Goal: Find specific page/section: Find specific page/section

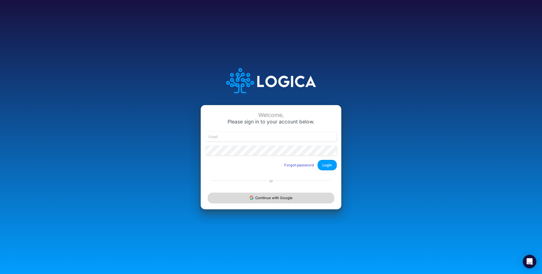
click at [274, 200] on button "Continue with Google" at bounding box center [271, 198] width 127 height 10
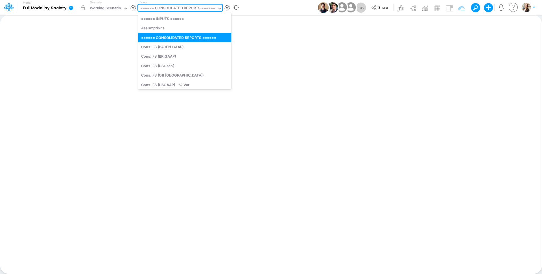
click at [179, 9] on div "====== CONSOLIDATED REPORTS ======" at bounding box center [177, 8] width 75 height 6
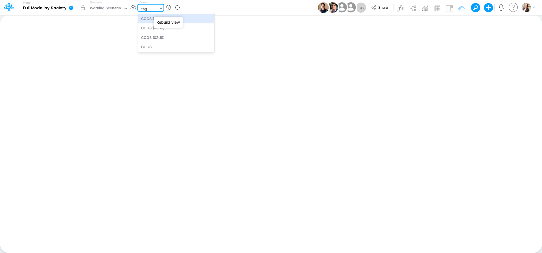
type input "cogs"
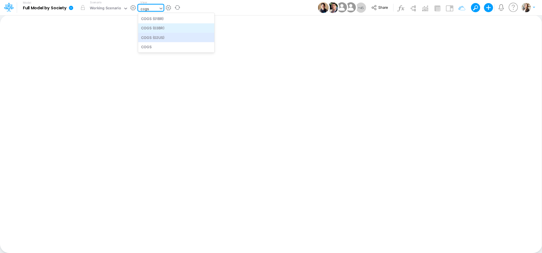
click at [164, 29] on div "COGS (03BR)" at bounding box center [176, 27] width 76 height 9
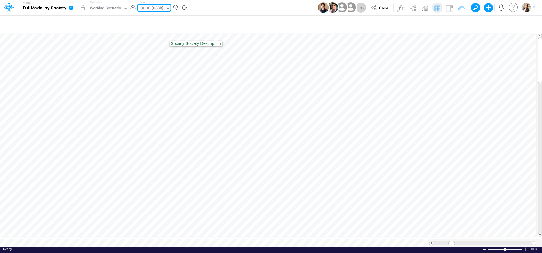
click at [151, 9] on div "COGS (03BR)" at bounding box center [151, 8] width 23 height 6
type input "bacen"
click at [151, 38] on div "BS (BACENGAAP)" at bounding box center [176, 37] width 76 height 9
type input "BS (USGAAP) - Detailed"
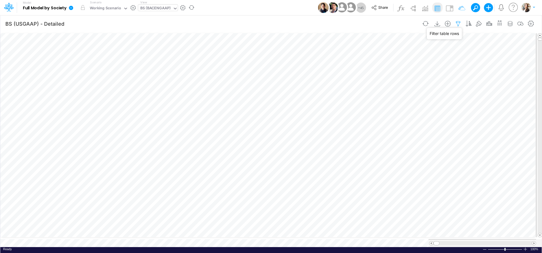
click at [457, 24] on icon "button" at bounding box center [458, 24] width 8 height 6
select select "tableSearchOR"
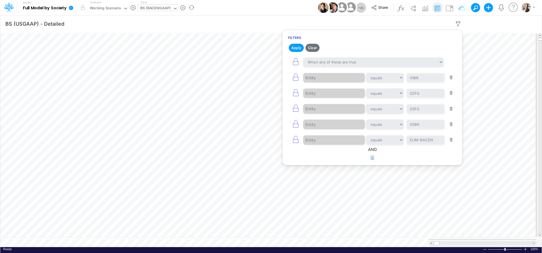
click at [371, 158] on button "button" at bounding box center [372, 157] width 11 height 9
select select "tableSearchOR"
click at [343, 176] on div at bounding box center [330, 176] width 54 height 10
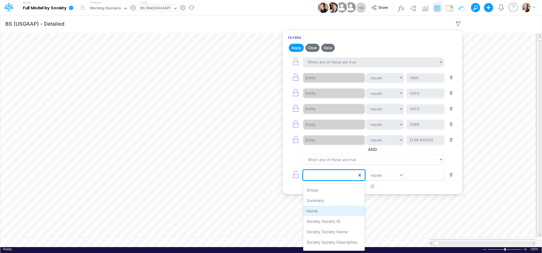
click at [326, 210] on div "Name" at bounding box center [334, 211] width 62 height 10
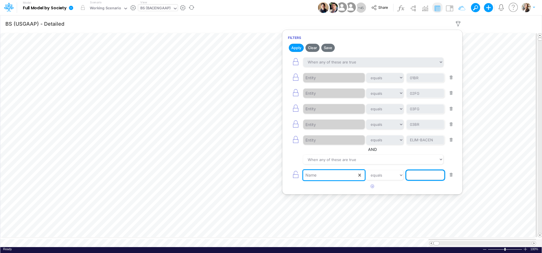
click at [414, 177] on input "text" at bounding box center [426, 176] width 38 height 10
type input "Cash & Banks"
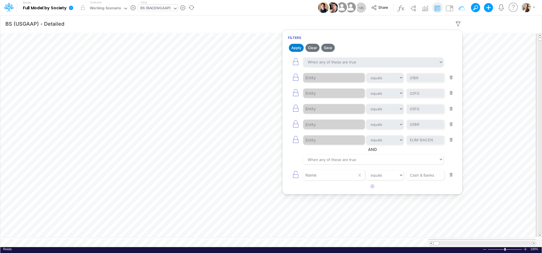
click at [297, 50] on button "Apply" at bounding box center [296, 48] width 15 height 8
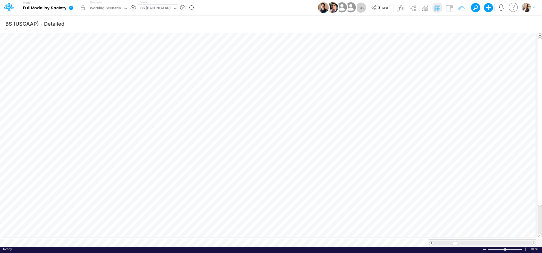
scroll to position [2, 18]
click at [72, 7] on icon at bounding box center [71, 8] width 4 height 4
click at [78, 59] on button "View model info" at bounding box center [99, 58] width 60 height 9
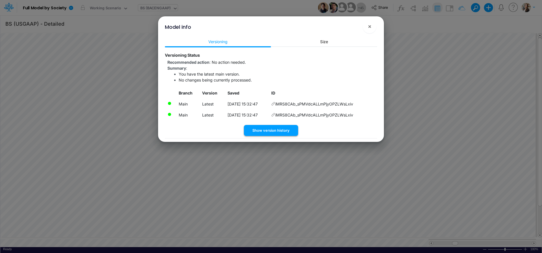
click at [261, 131] on button "Show version history" at bounding box center [271, 130] width 54 height 11
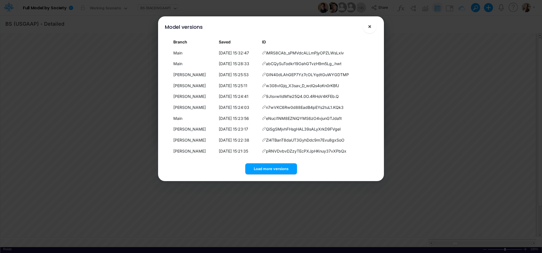
click at [369, 27] on span "×" at bounding box center [370, 26] width 4 height 7
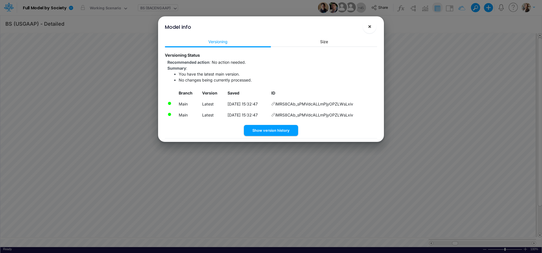
click at [370, 27] on span "×" at bounding box center [370, 26] width 4 height 7
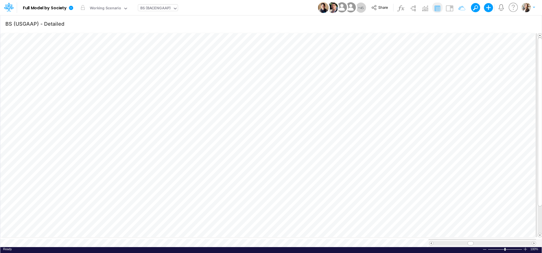
scroll to position [0, 0]
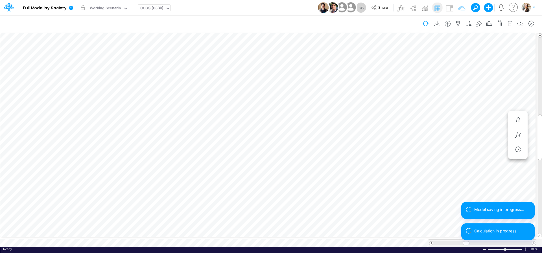
type input "BS (USGAAP) - Detailed"
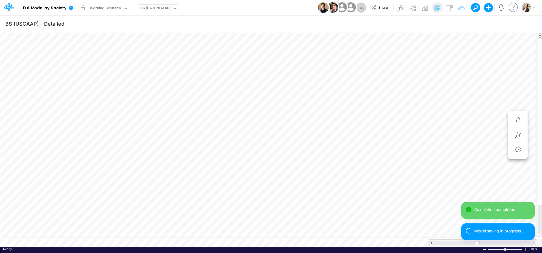
scroll to position [2, 18]
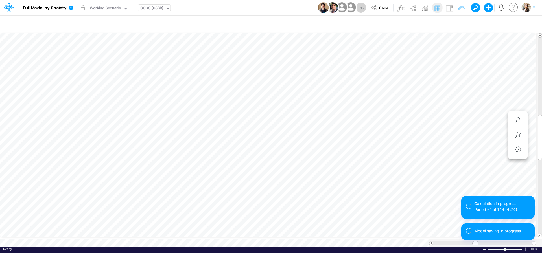
type input "BS (USGAAP) - Detailed"
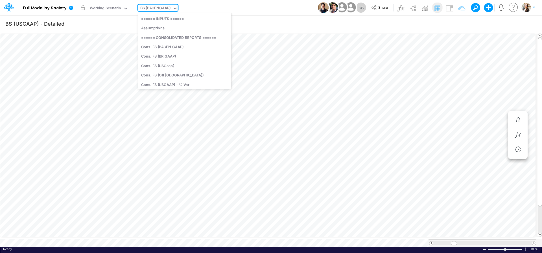
click at [147, 8] on div "BS (BACENGAAP)" at bounding box center [155, 8] width 31 height 6
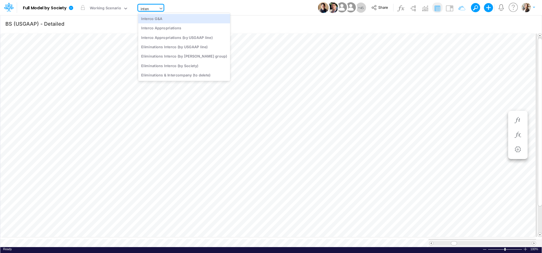
type input "interco"
click at [147, 20] on div "Interco G&A" at bounding box center [184, 18] width 92 height 9
type input "Intercos G&A"
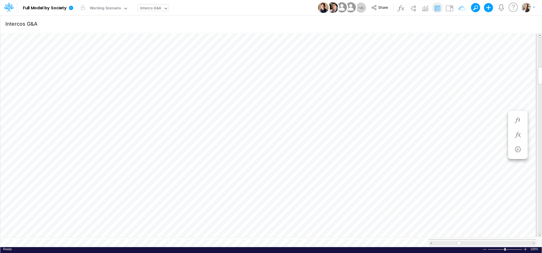
scroll to position [2, 8]
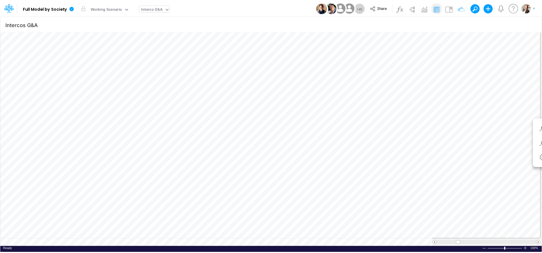
scroll to position [2, 1]
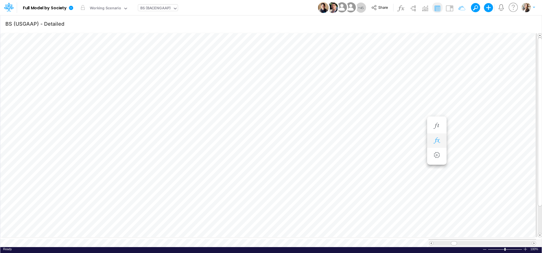
scroll to position [2, 17]
type input "Intercos G&A"
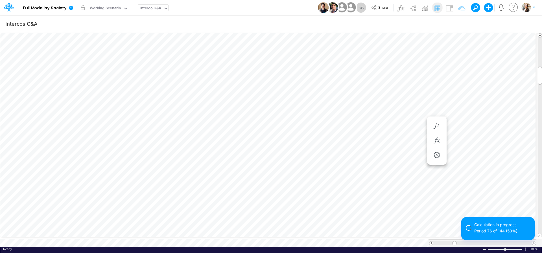
scroll to position [2, 7]
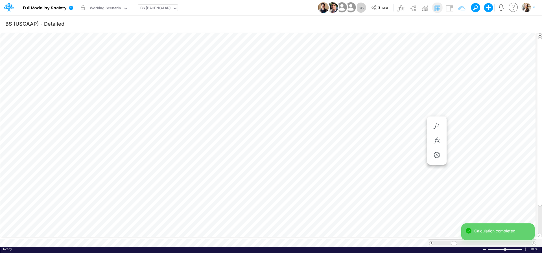
scroll to position [2, 17]
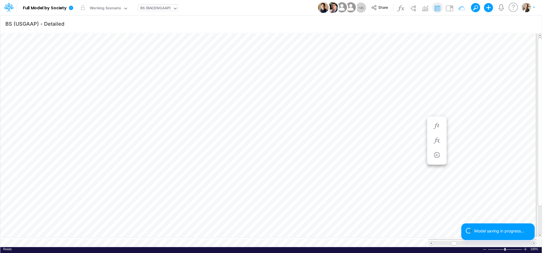
type input "Intercos G&A"
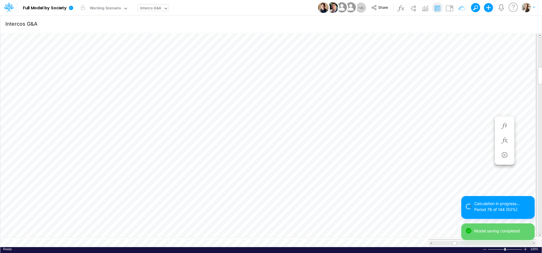
scroll to position [2, 8]
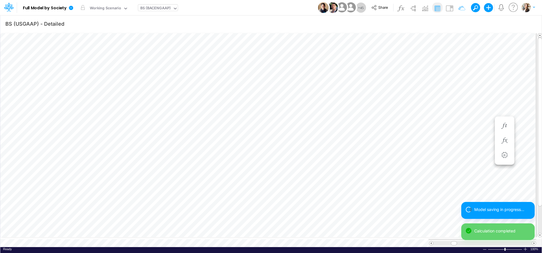
scroll to position [2, 18]
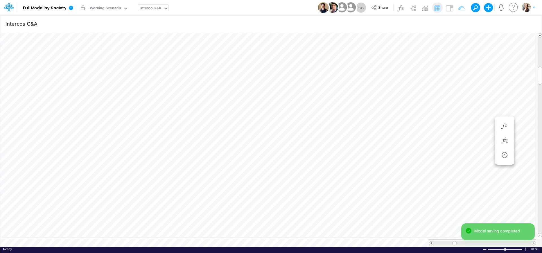
scroll to position [2, 8]
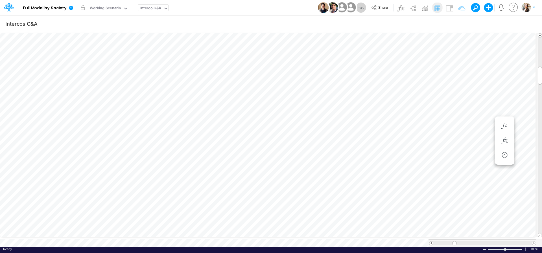
scroll to position [2, 8]
type input "Intercos G&A"
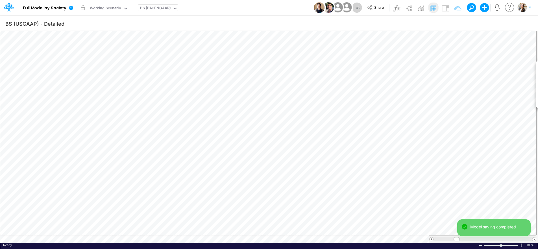
type input "Intercos G&A"
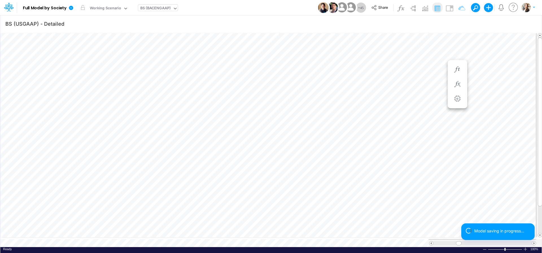
click at [197, 248] on div "Ready 100% Sum: null Max: null Min: null Numerical Count: null Count: null Aver…" at bounding box center [271, 251] width 542 height 7
type input "Intercos G&A"
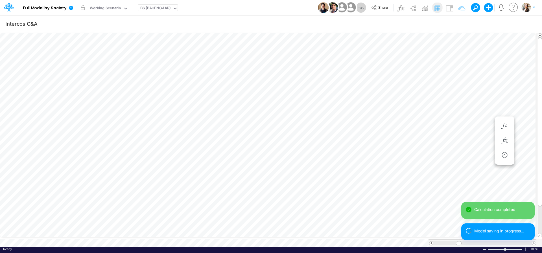
type input "BS (USGAAP) - Detailed"
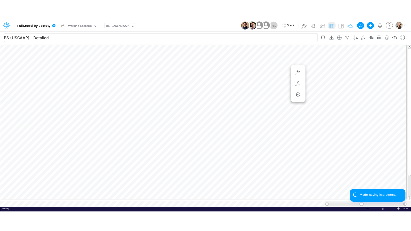
scroll to position [2, 17]
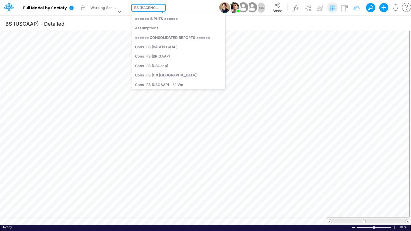
click at [142, 8] on div "BS (BACENGAAP)" at bounding box center [146, 8] width 25 height 6
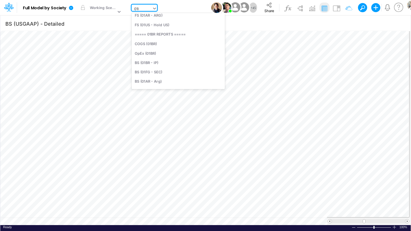
scroll to position [4, 0]
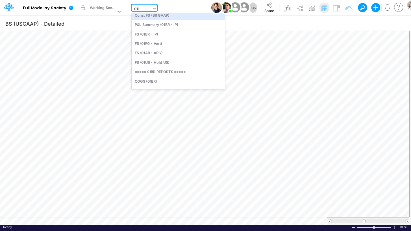
type input "01br"
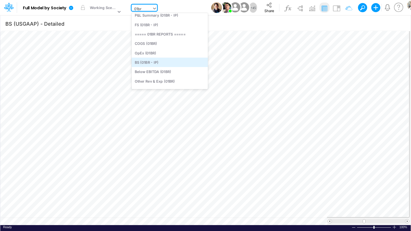
click at [145, 64] on div "BS (01BR - IP)" at bounding box center [170, 62] width 76 height 9
type input "BS (01BR - IP)"
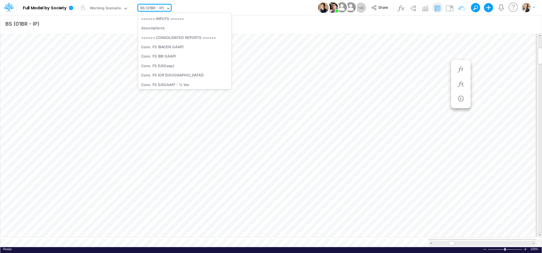
click at [156, 10] on div "BS (01BR - IP)" at bounding box center [152, 8] width 24 height 6
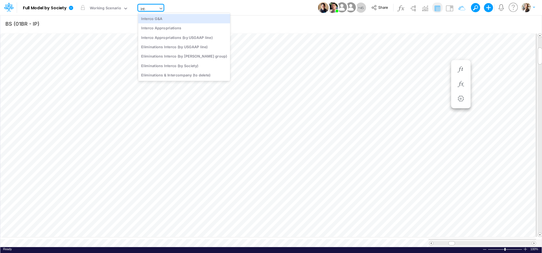
type input "inter"
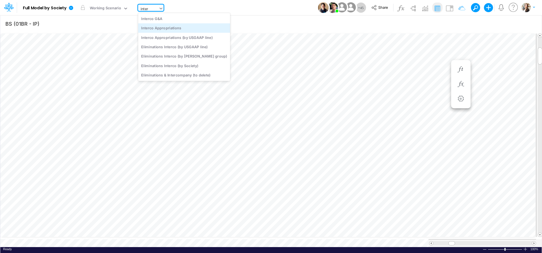
click at [167, 31] on div "Interco Appropriations" at bounding box center [184, 27] width 92 height 9
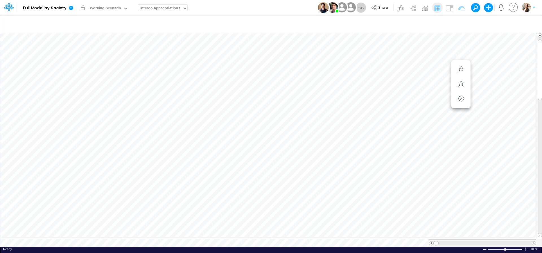
scroll to position [2, 5]
type input "BS (USGAAP) - Detailed"
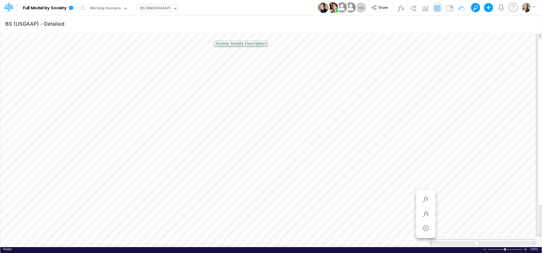
click at [166, 10] on div "BS (BACENGAAP)" at bounding box center [155, 8] width 31 height 6
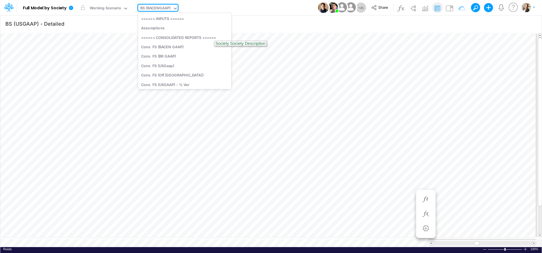
scroll to position [307, 0]
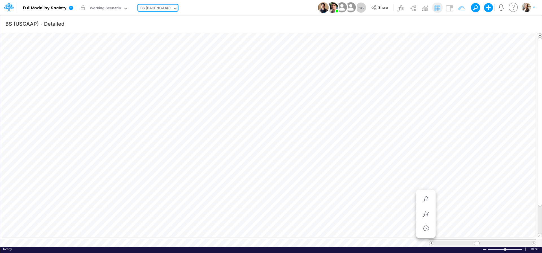
click at [147, 8] on div "BS (BACENGAAP)" at bounding box center [155, 8] width 31 height 6
type input "usg"
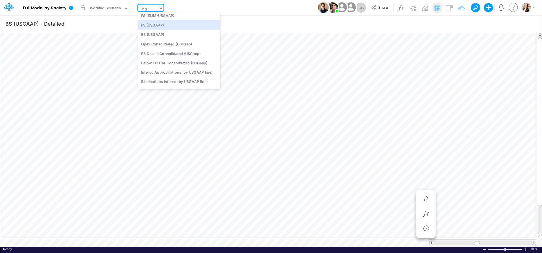
scroll to position [0, 0]
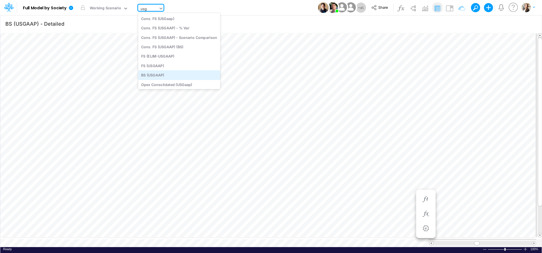
click at [172, 76] on div "BS (USGAAP)" at bounding box center [179, 75] width 82 height 9
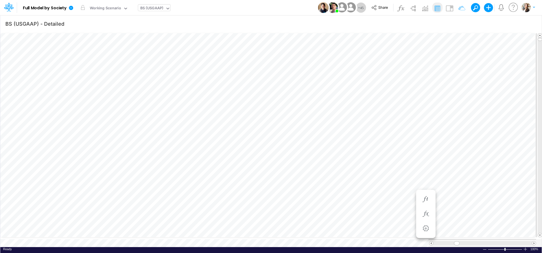
scroll to position [2, 17]
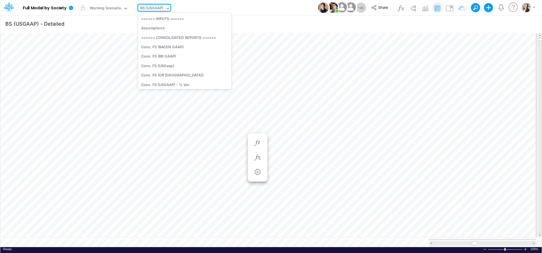
click at [152, 9] on div "BS (USGAAP)" at bounding box center [151, 8] width 23 height 6
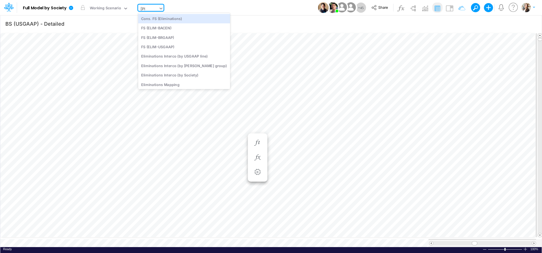
type input "elim"
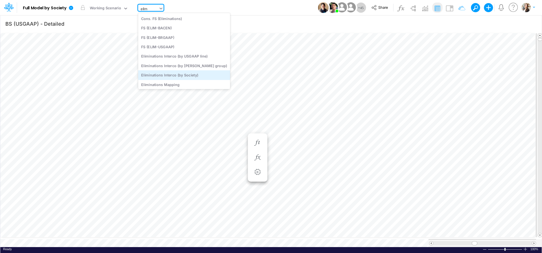
click at [185, 77] on div "Eliminations Interco (by Society)" at bounding box center [184, 75] width 92 height 9
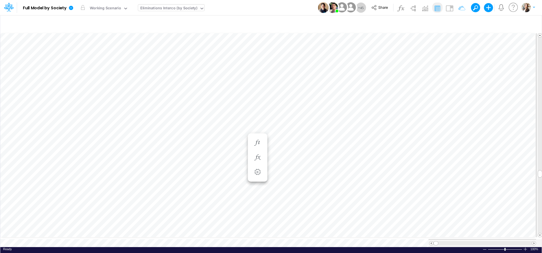
scroll to position [2, 10]
